Goal: Find specific page/section: Find specific page/section

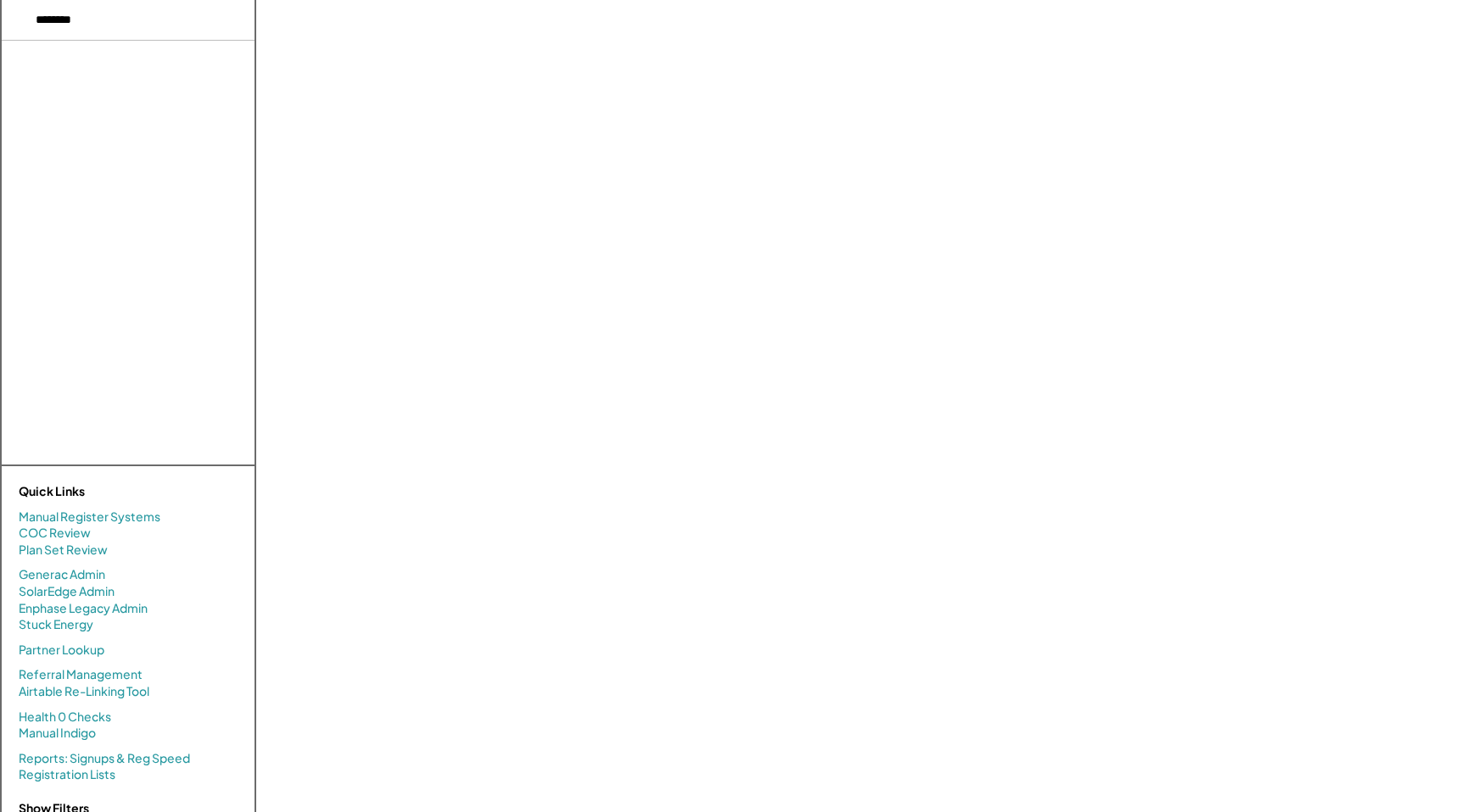
select select "**********"
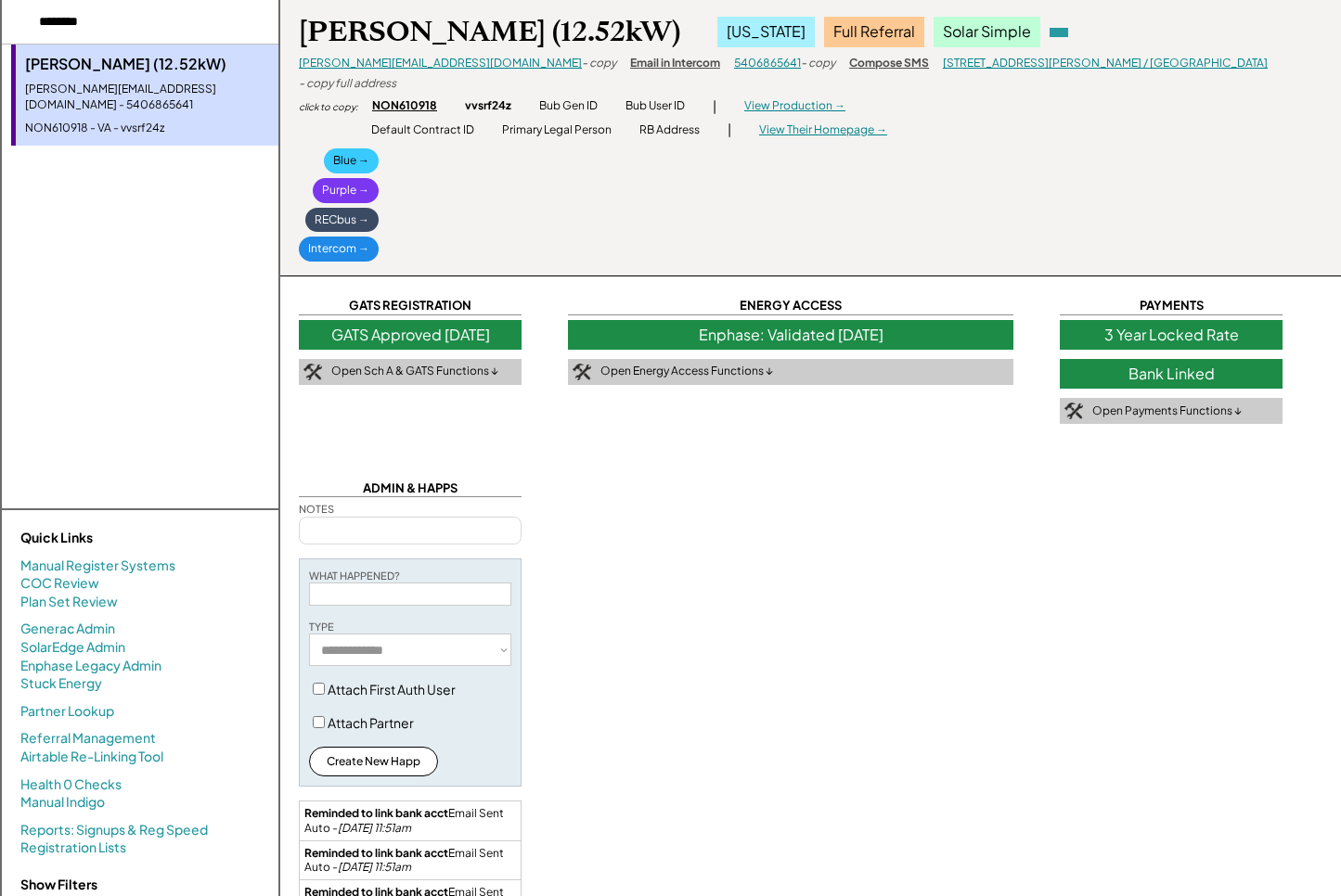
click at [408, 98] on div "NON610918" at bounding box center [404, 106] width 65 height 15
click at [1260, 330] on div "3 Year Locked Rate" at bounding box center [1170, 335] width 223 height 30
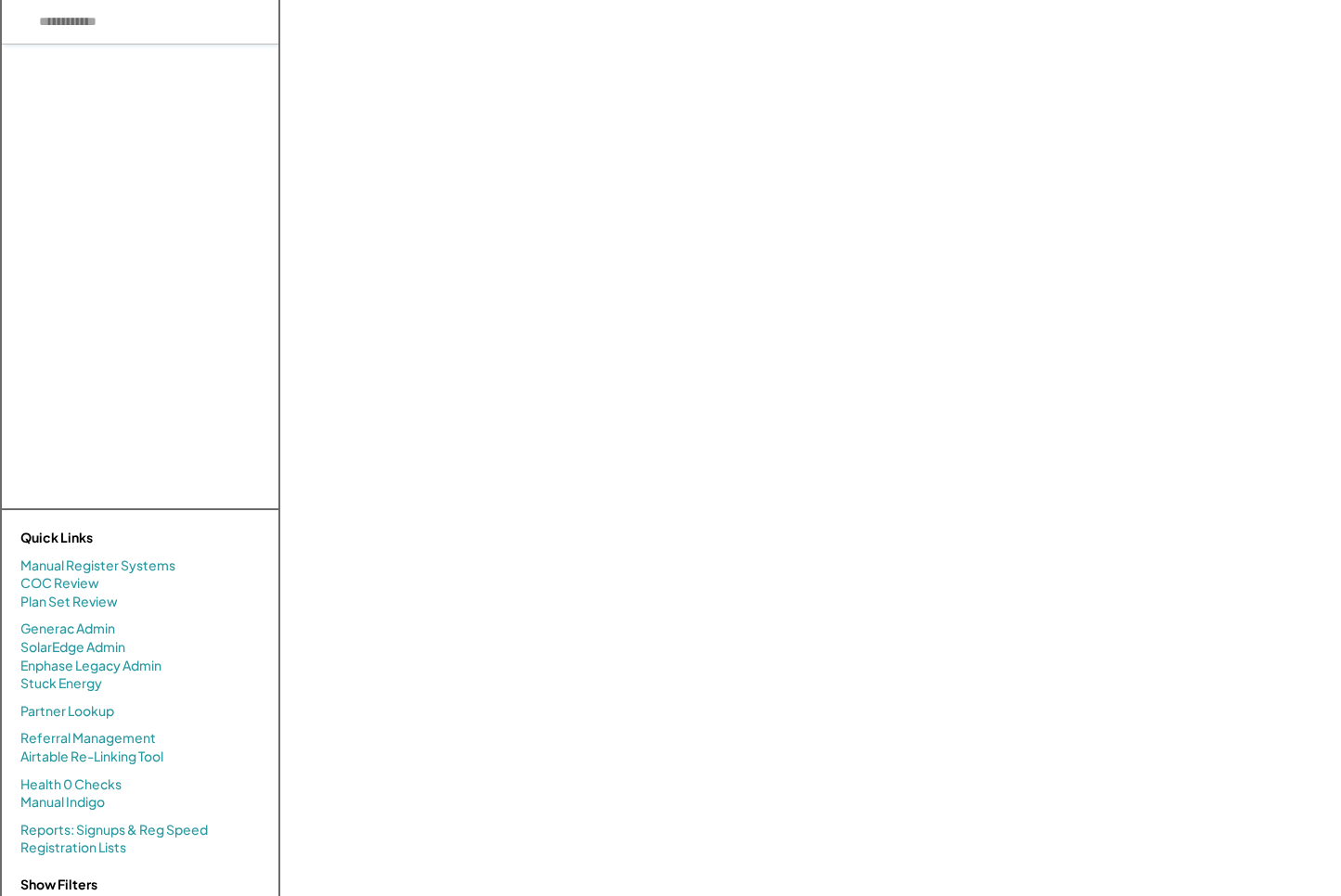
click at [127, 16] on input "input" at bounding box center [140, 22] width 277 height 44
type input "******"
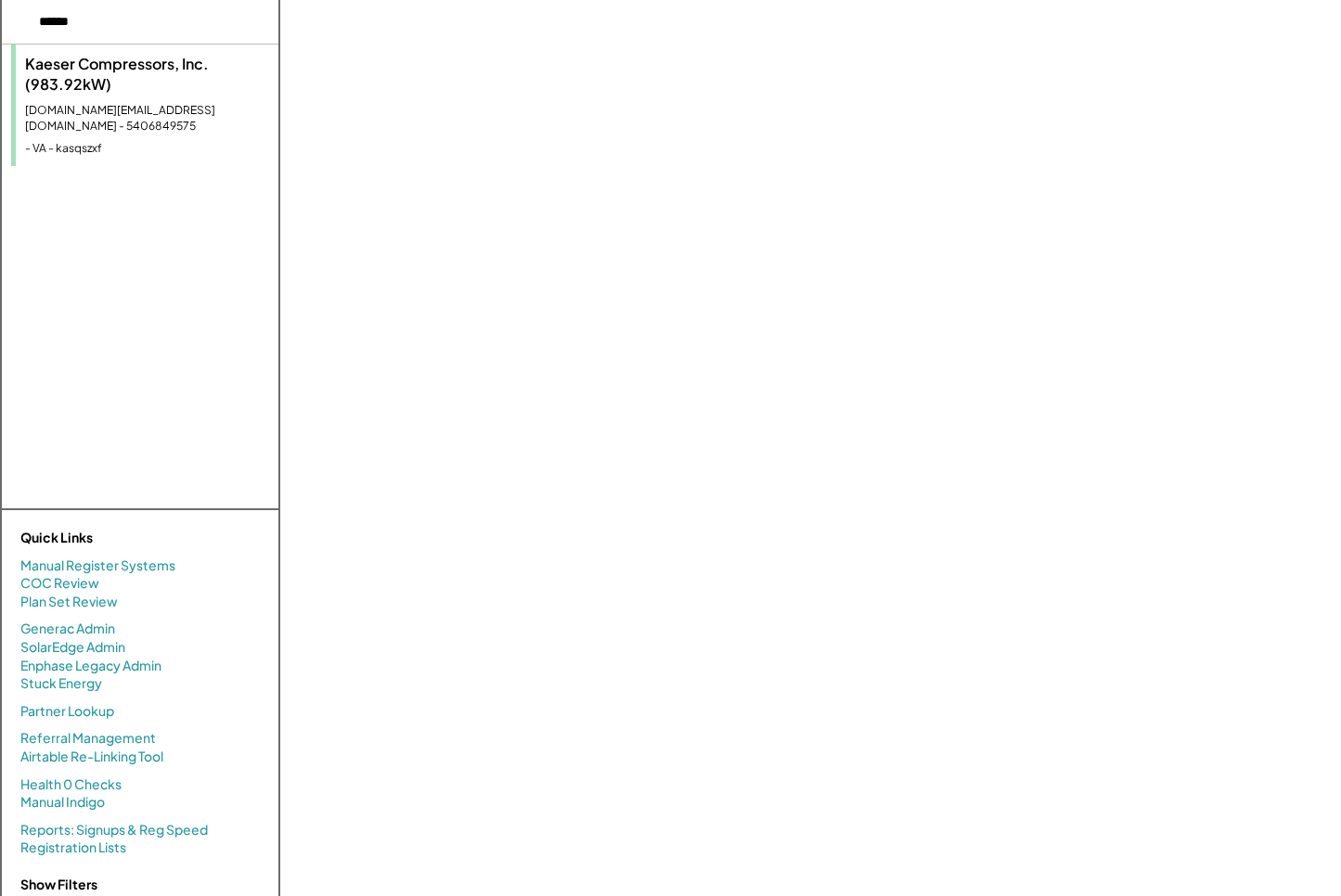
click at [171, 90] on div "Kaeser Compressors, Inc. (983.92kW)" at bounding box center [147, 74] width 244 height 41
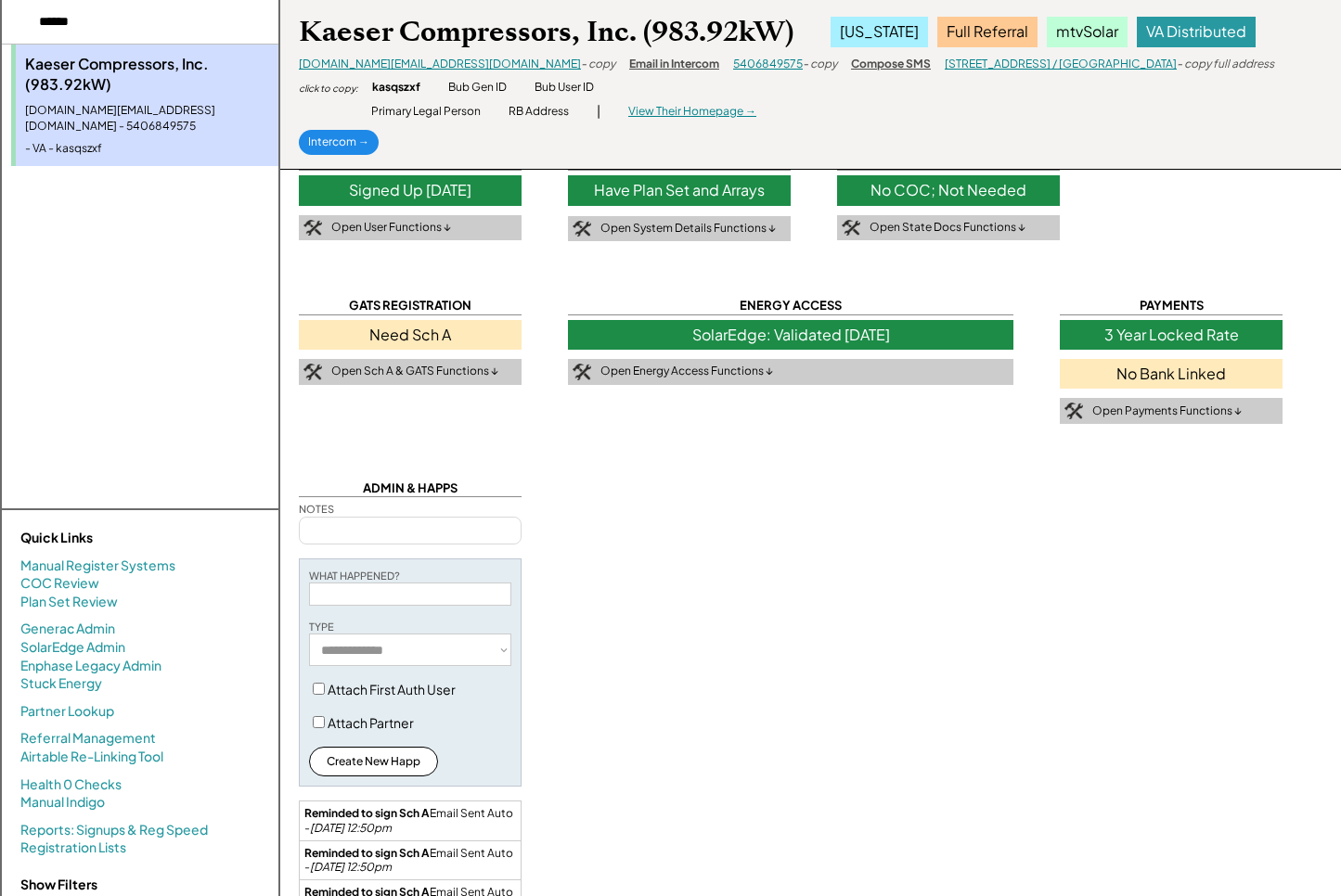
click at [581, 65] on div "- copy" at bounding box center [598, 65] width 35 height 15
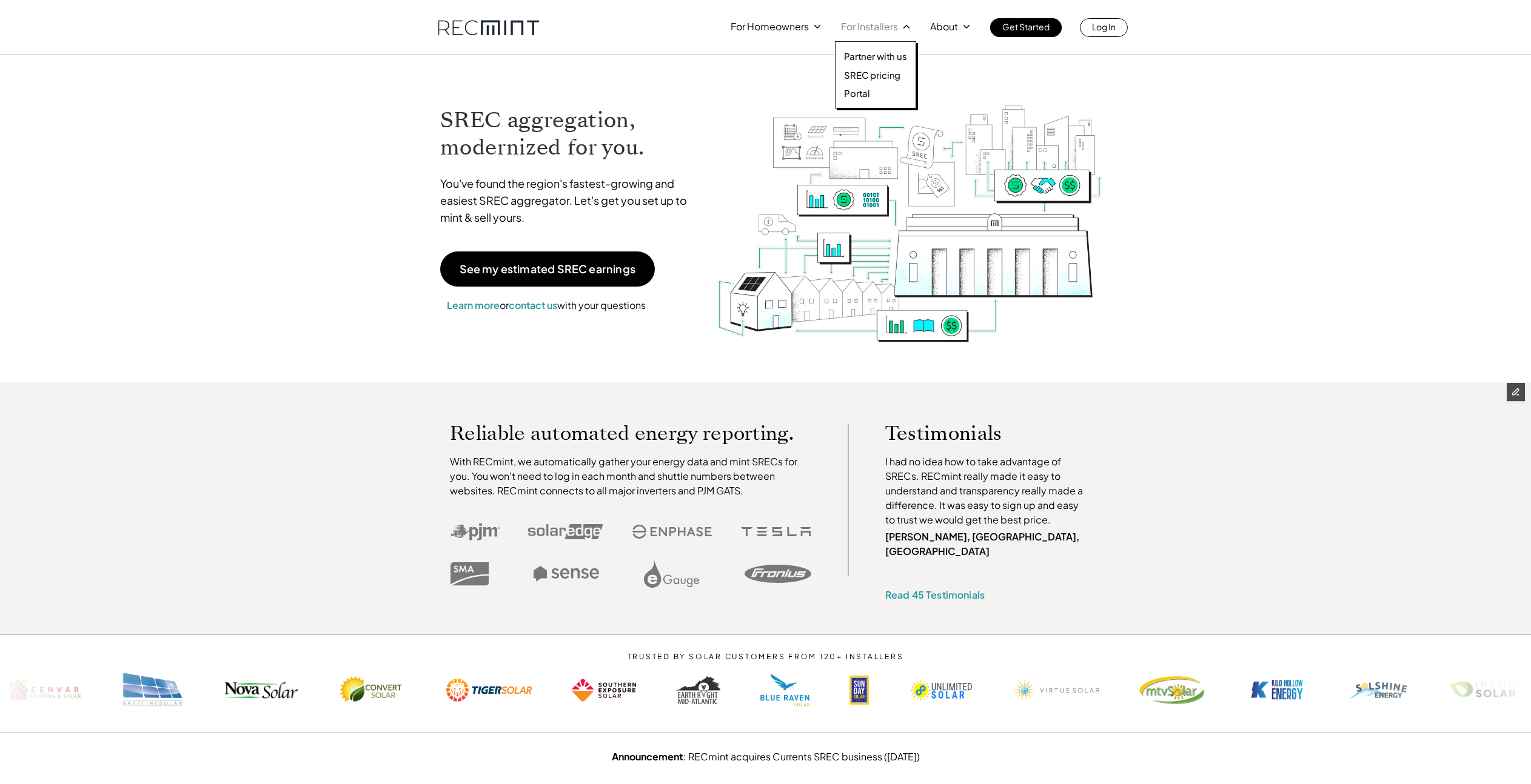
click at [878, 76] on p "SREC pricing" at bounding box center [872, 75] width 56 height 12
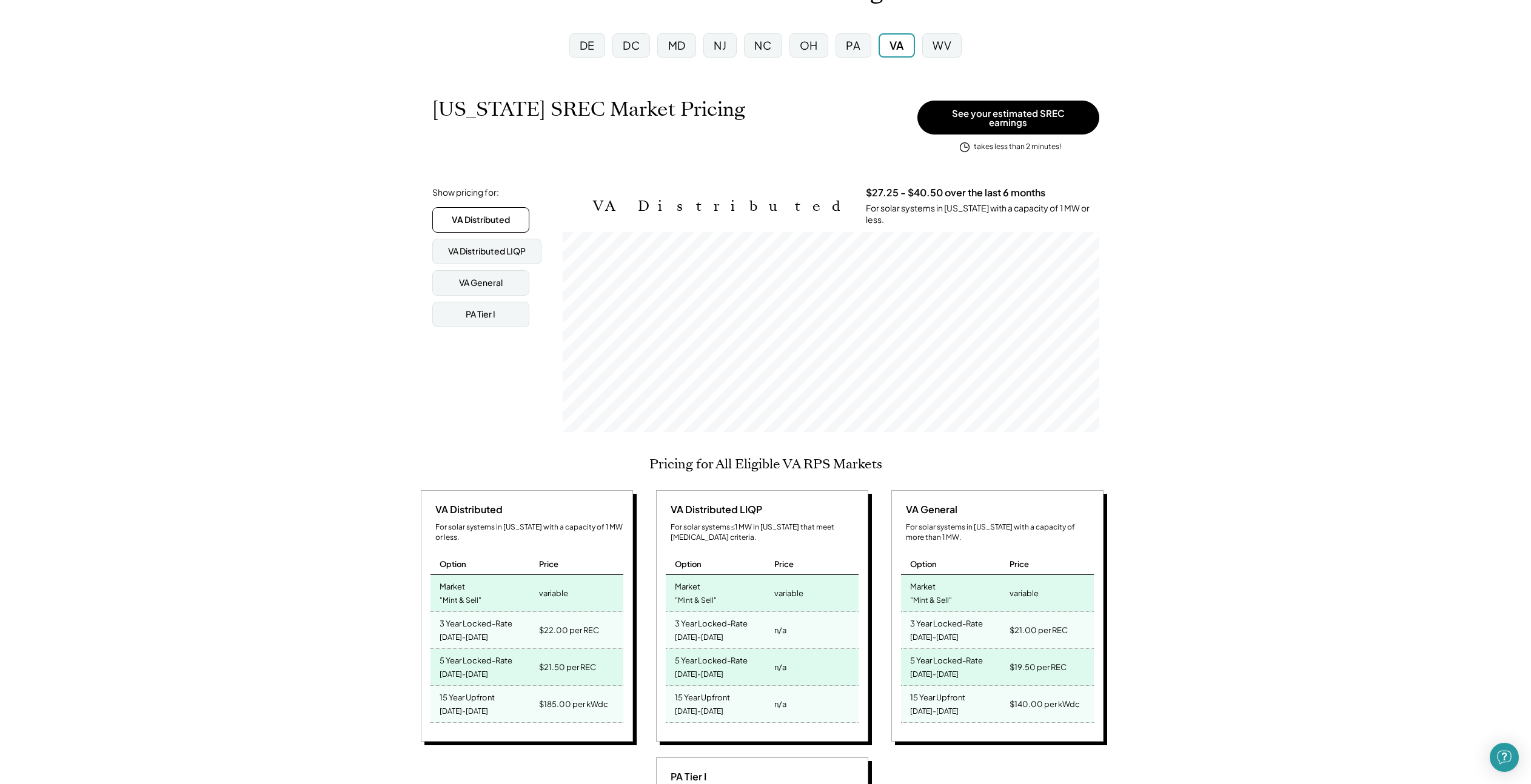
scroll to position [163, 0]
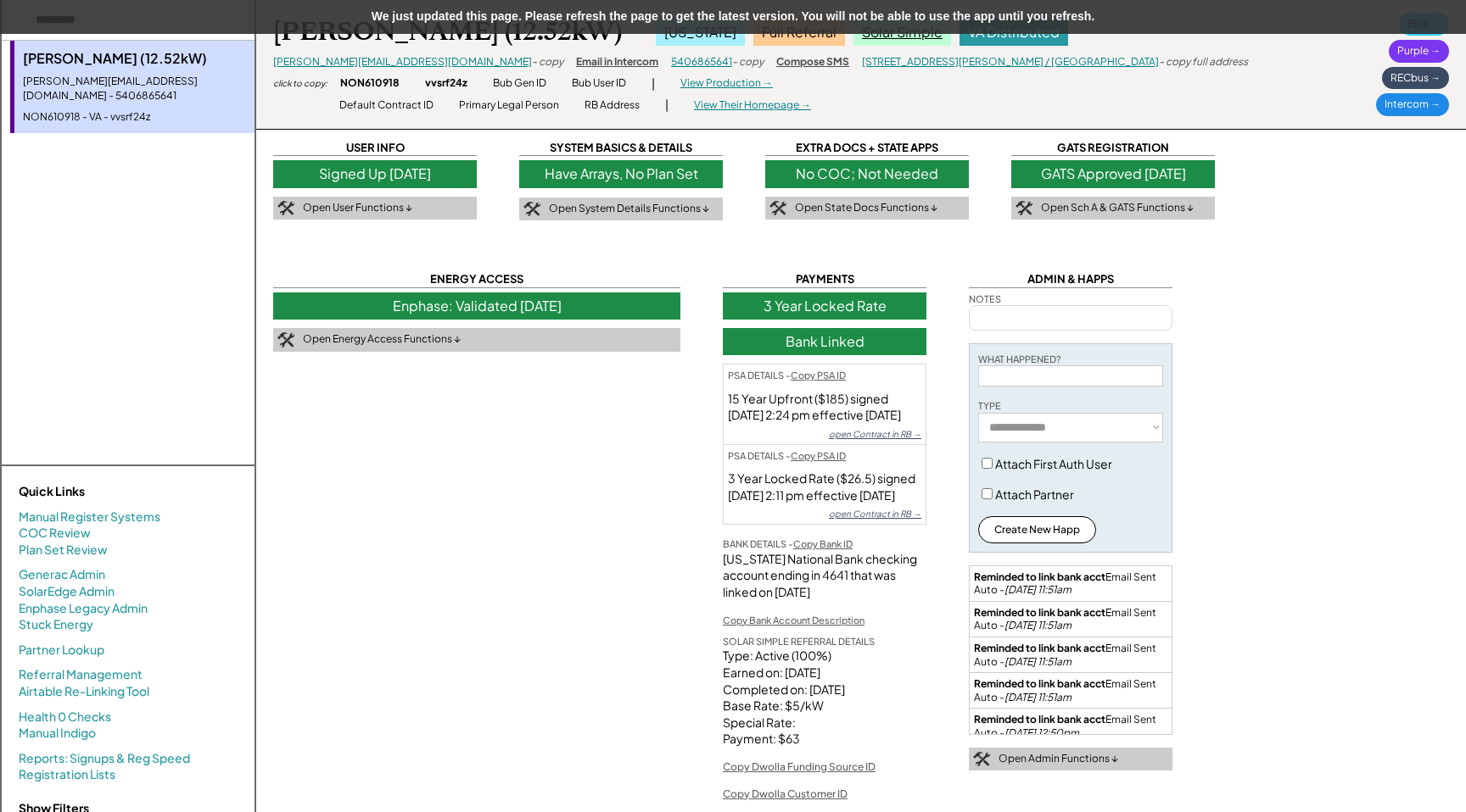
select select "**********"
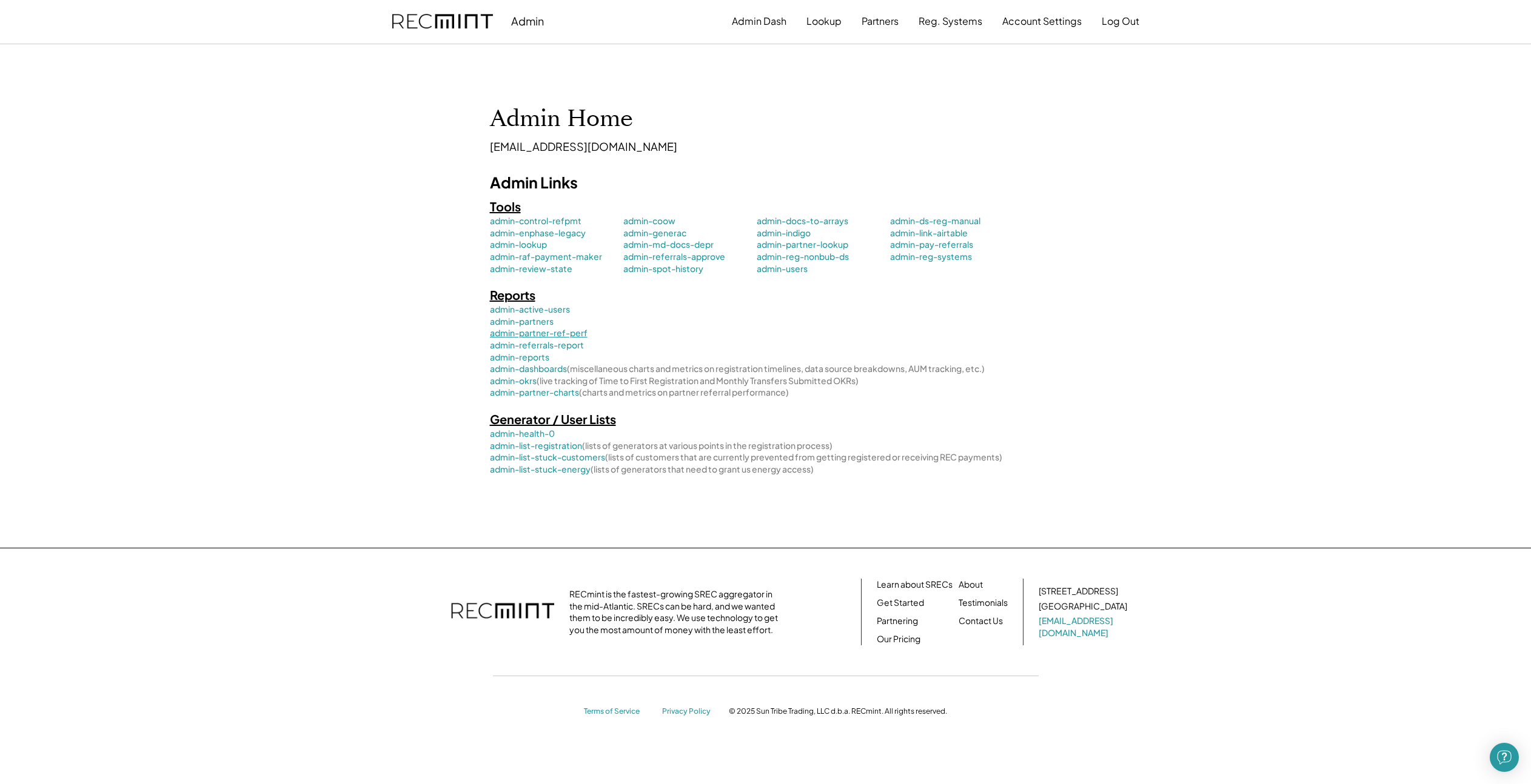
click at [554, 336] on link "admin-partner-ref-perf" at bounding box center [557, 333] width 134 height 12
click at [525, 357] on link "admin-reports" at bounding box center [557, 357] width 134 height 12
click at [530, 344] on link "admin-referrals-report" at bounding box center [557, 345] width 134 height 12
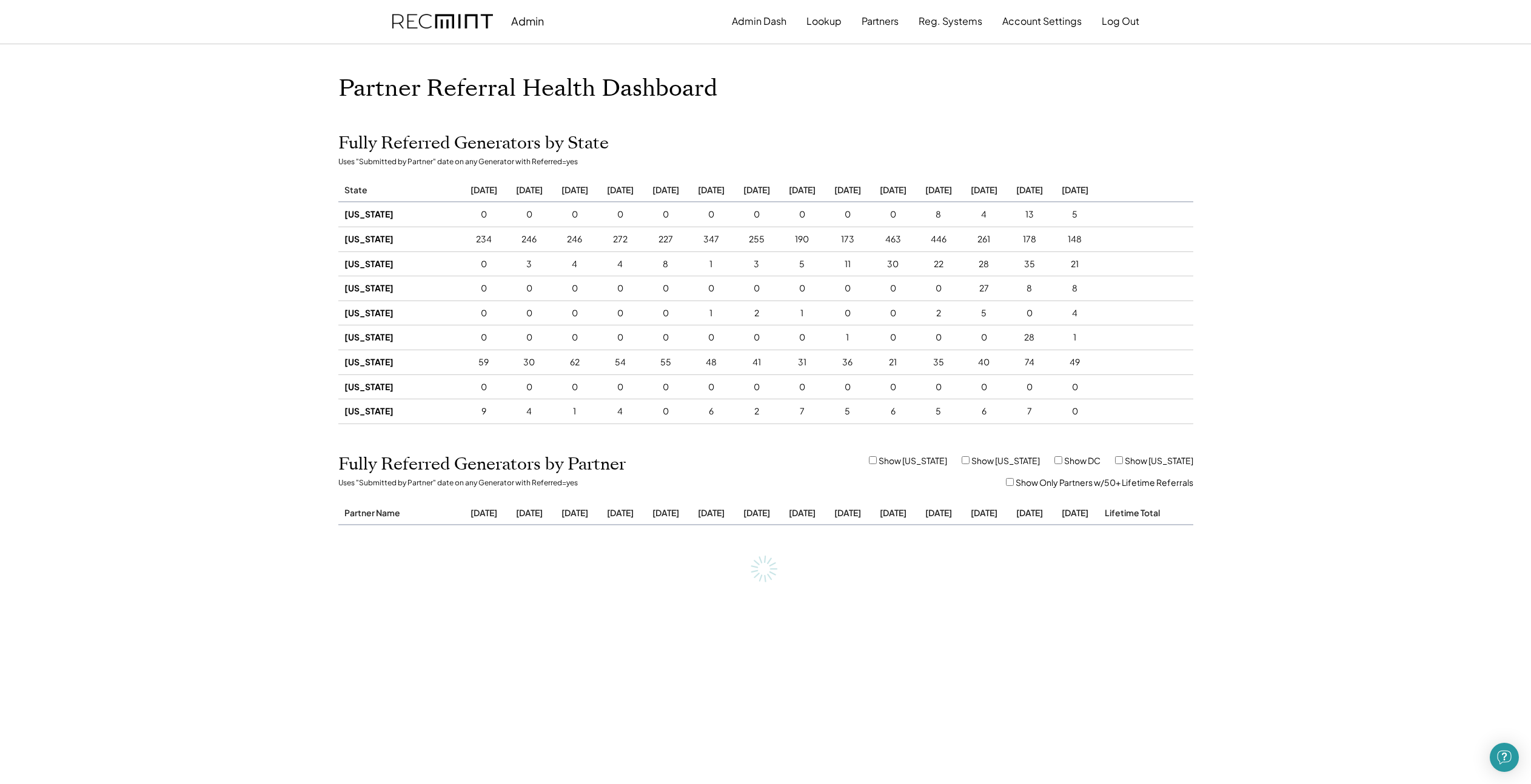
click at [233, 254] on div "Admin Admin Dash Lookup Partners Reg. Systems Account Settings Log Out Partner …" at bounding box center [766, 499] width 1531 height 998
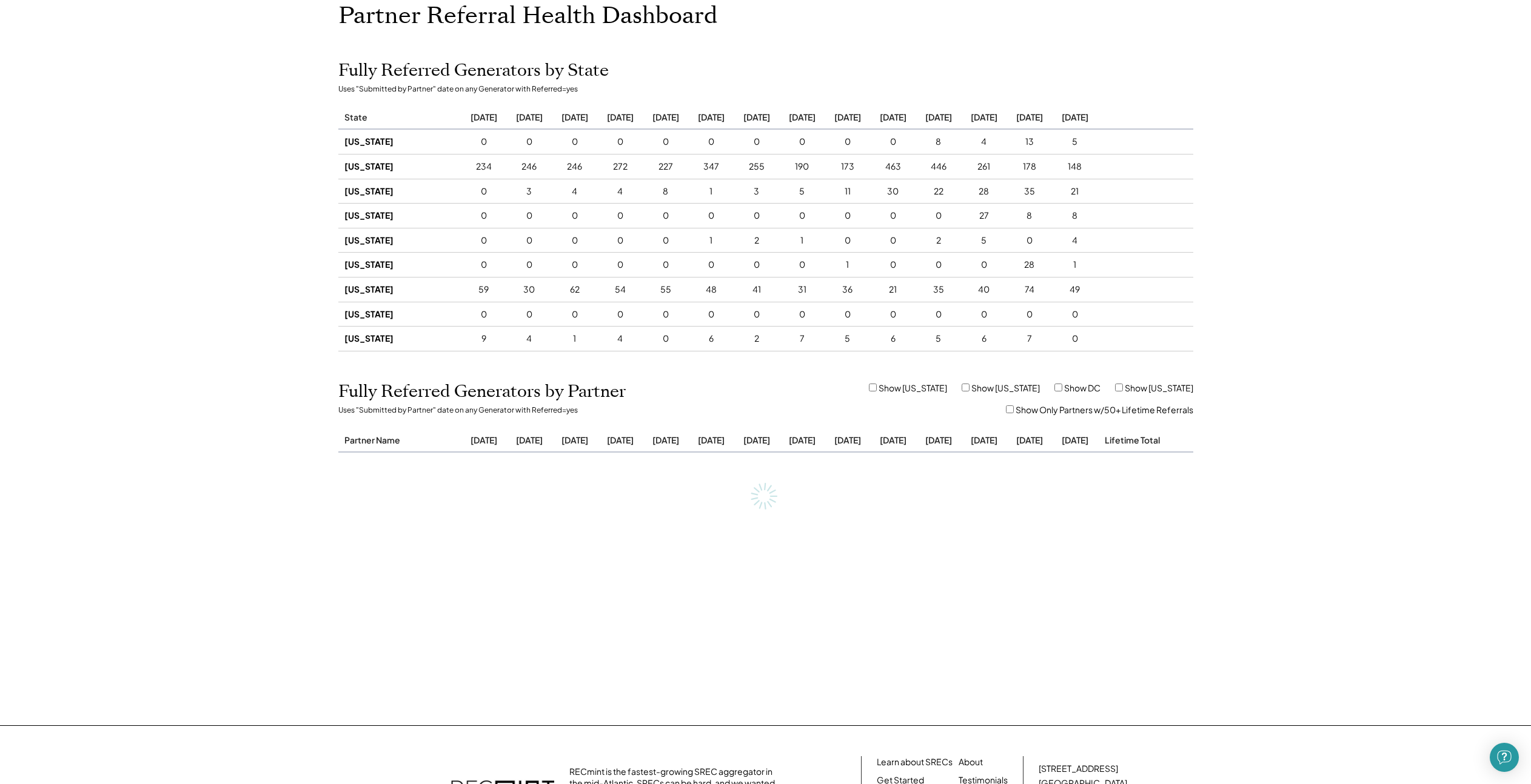
scroll to position [58, 0]
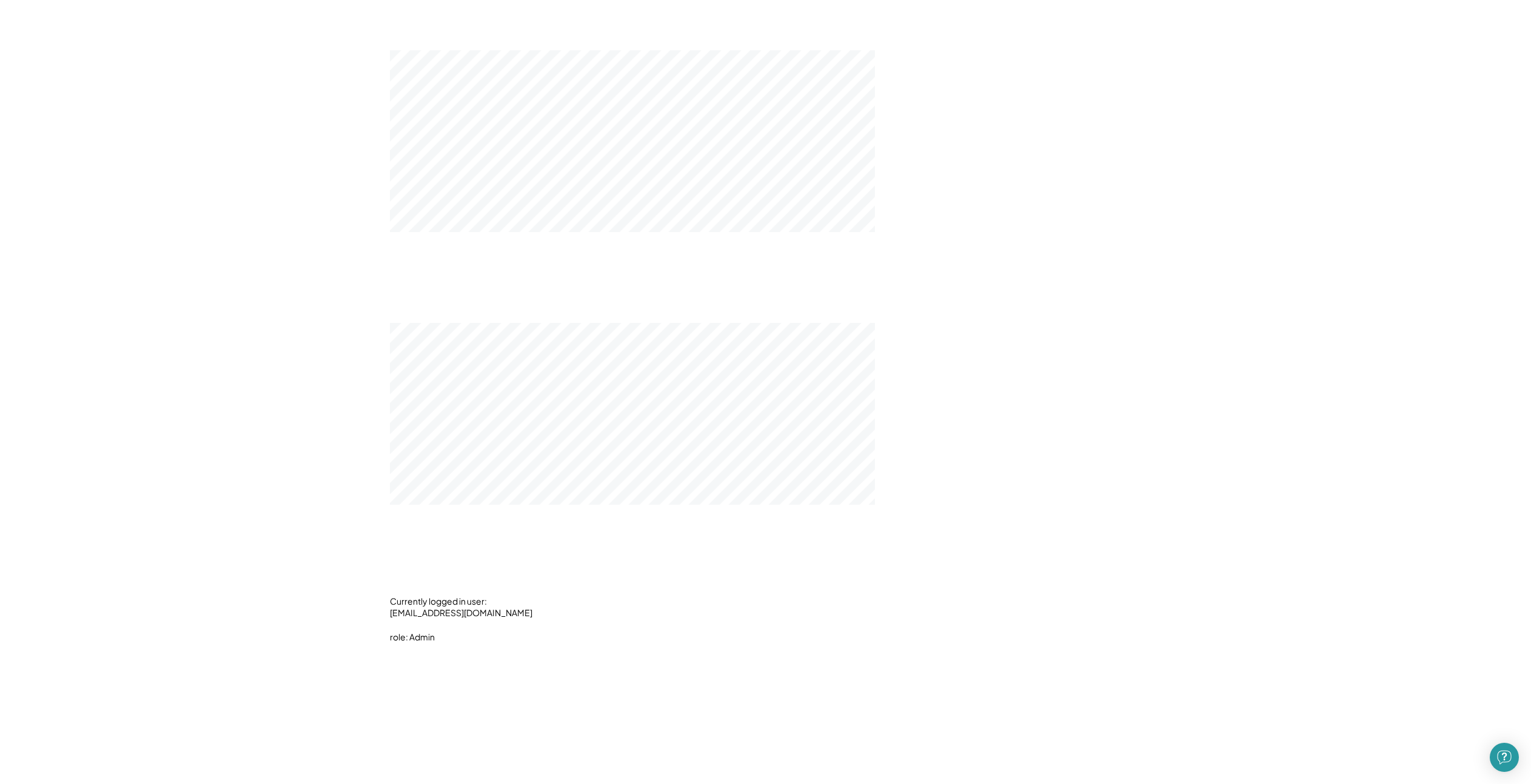
scroll to position [2756, 0]
